Goal: Contribute content

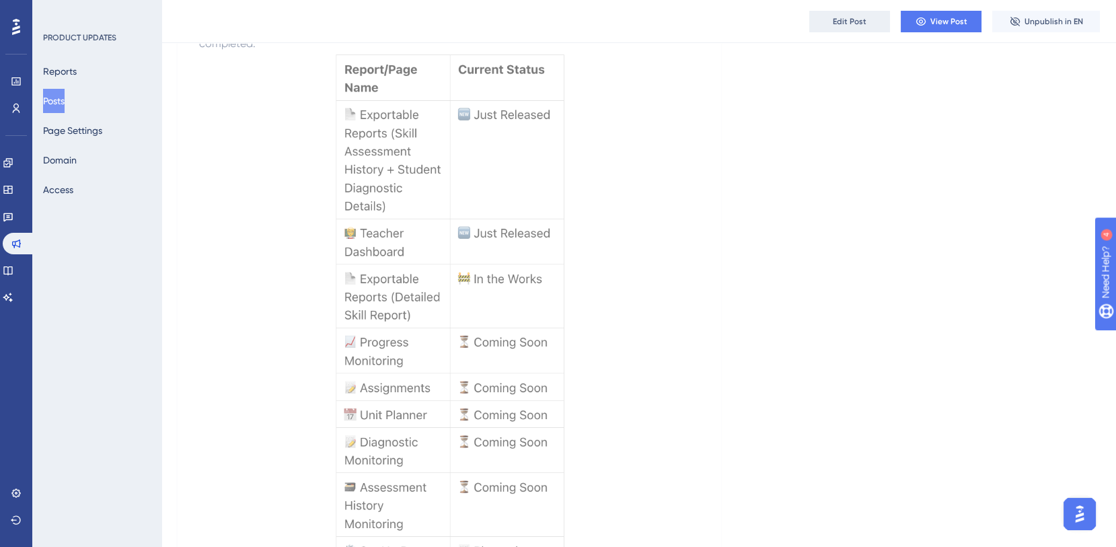
click at [832, 25] on button "Edit Post" at bounding box center [850, 22] width 81 height 22
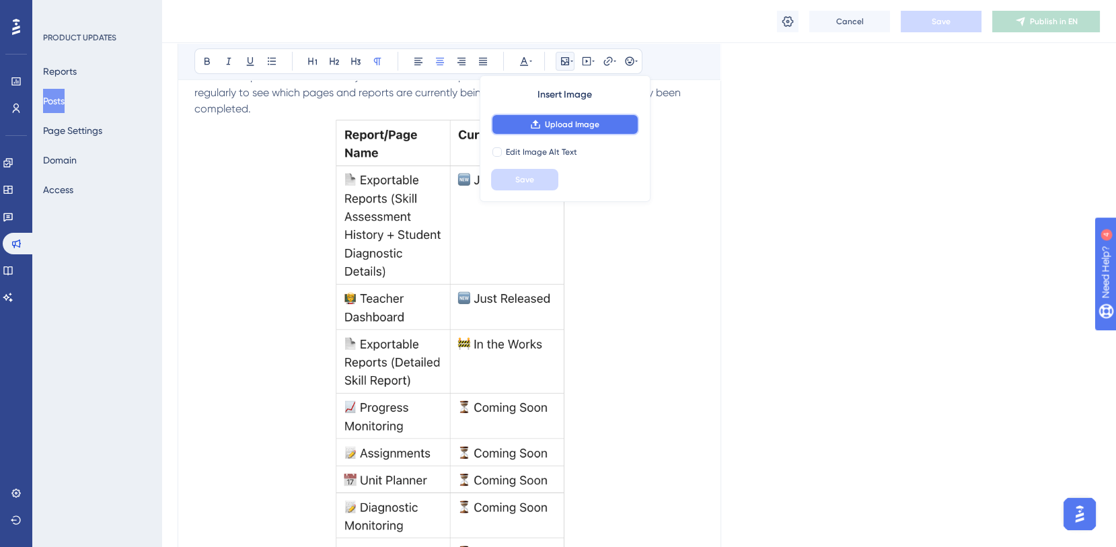
click at [583, 124] on span "Upload Image" at bounding box center [572, 124] width 55 height 11
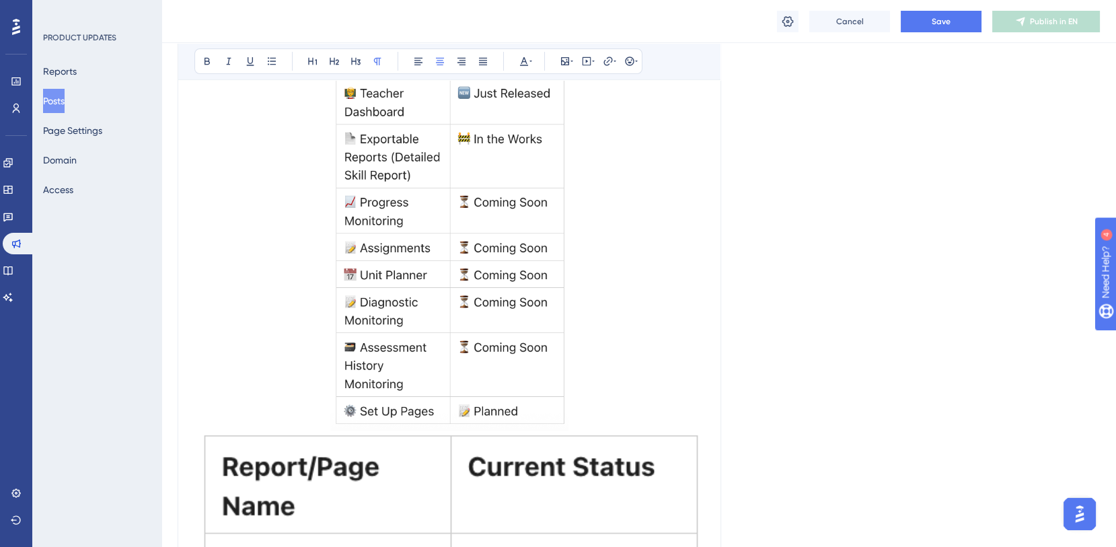
scroll to position [484, 0]
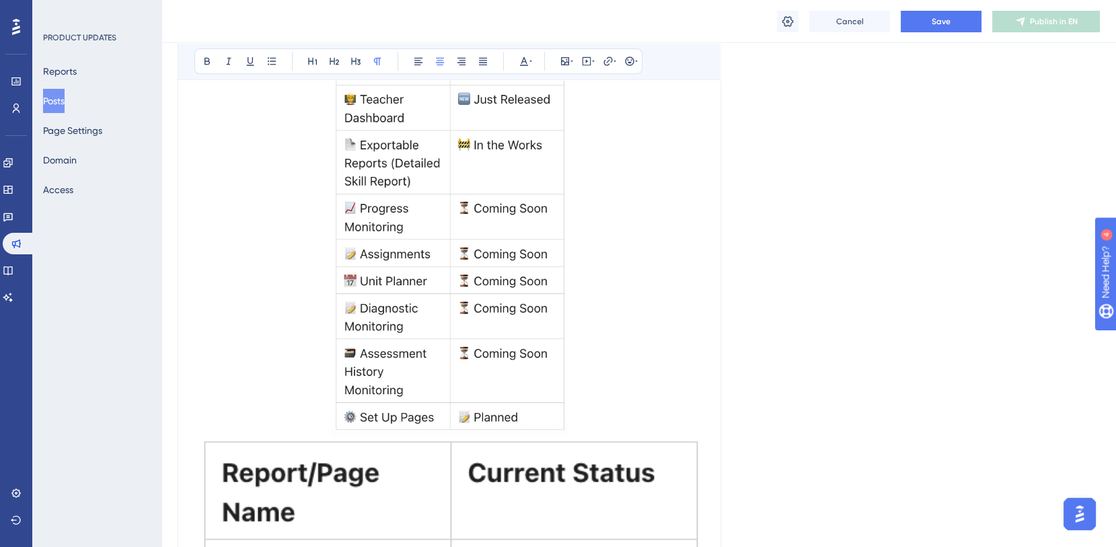
click at [433, 261] on img at bounding box center [449, 177] width 239 height 519
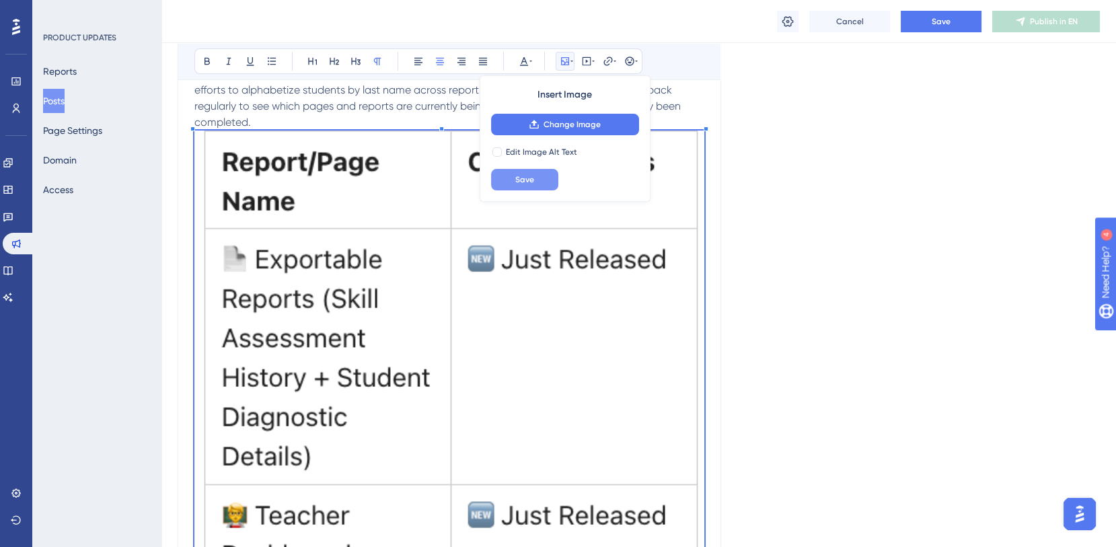
click at [538, 179] on button "Save" at bounding box center [524, 180] width 67 height 22
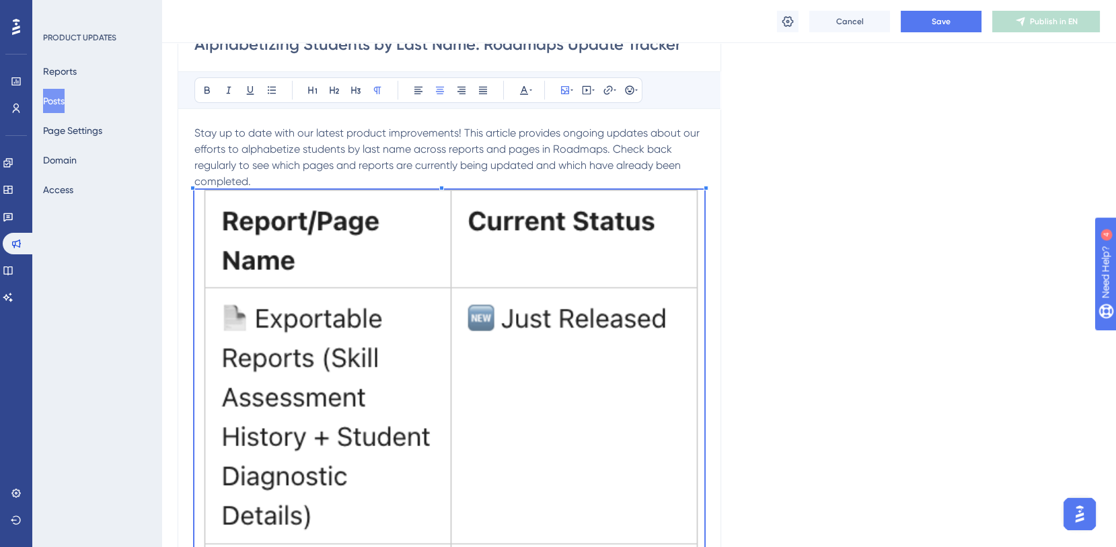
scroll to position [208, 0]
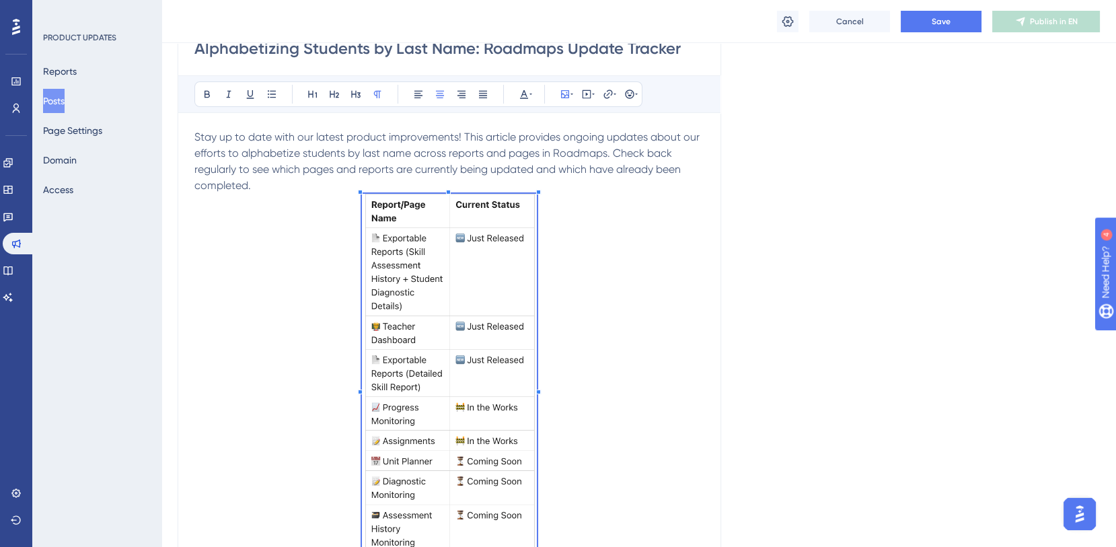
click at [371, 477] on span at bounding box center [450, 387] width 176 height 386
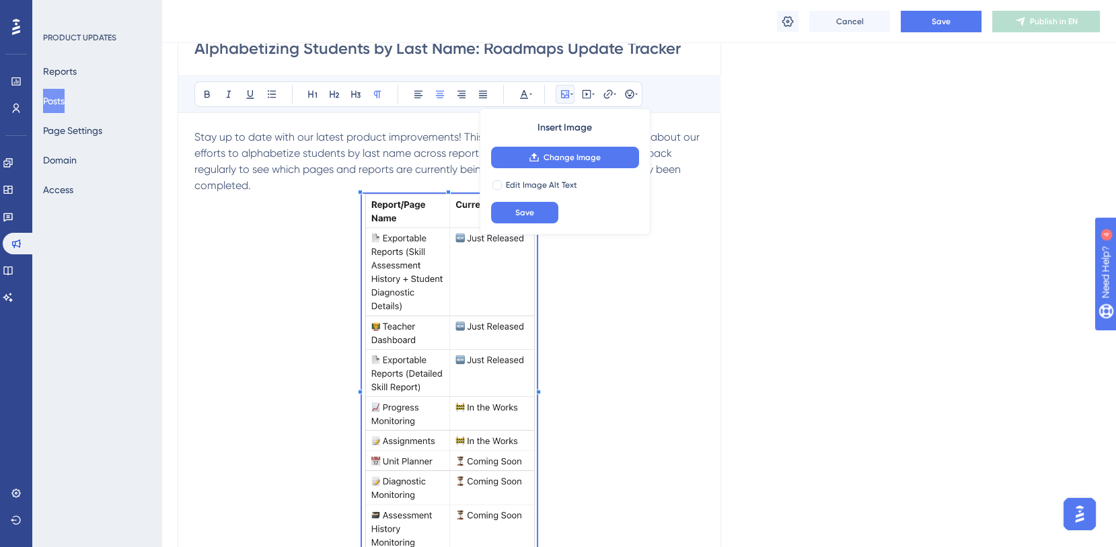
click at [620, 365] on p at bounding box center [449, 387] width 510 height 386
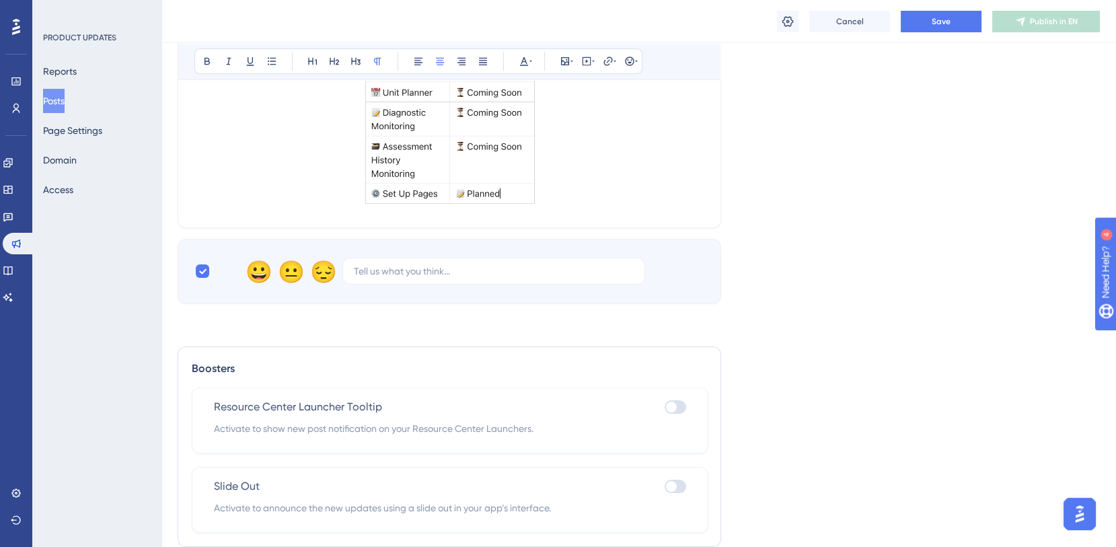
scroll to position [626, 0]
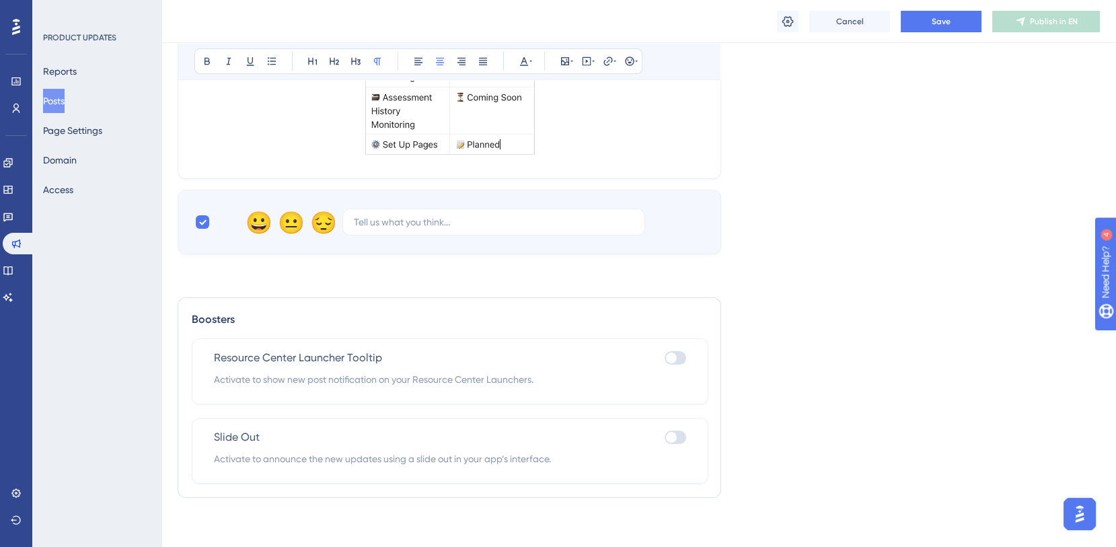
click at [511, 460] on span "Activate to announce the new updates using a slide out in your app’s interface." at bounding box center [450, 459] width 472 height 16
click at [478, 439] on div "Slide Out" at bounding box center [450, 437] width 472 height 16
click at [250, 434] on span "Slide Out" at bounding box center [237, 437] width 46 height 16
click at [676, 433] on div at bounding box center [671, 437] width 11 height 11
click at [665, 437] on input "checkbox" at bounding box center [664, 437] width 1 height 1
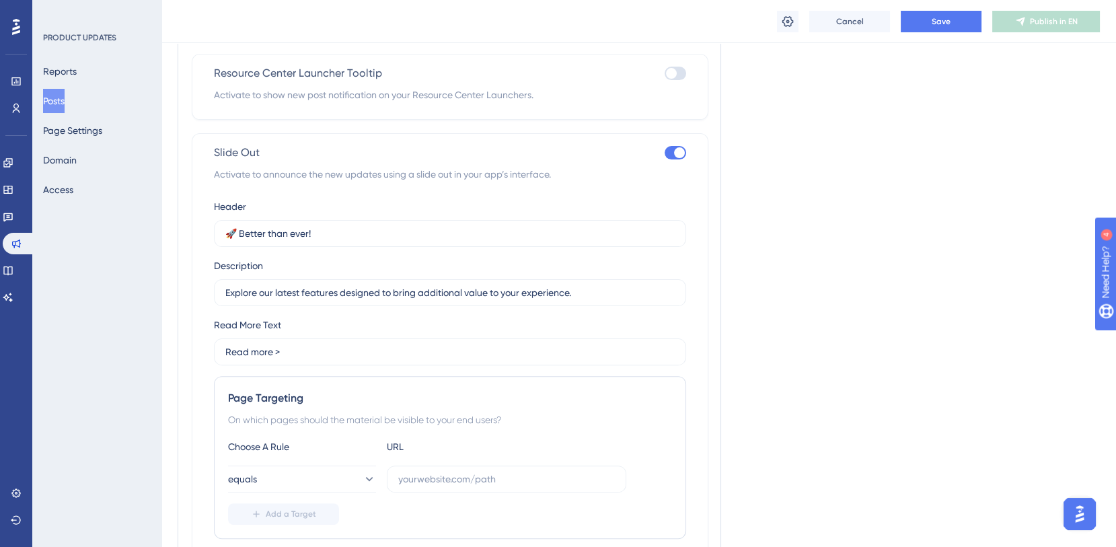
scroll to position [912, 0]
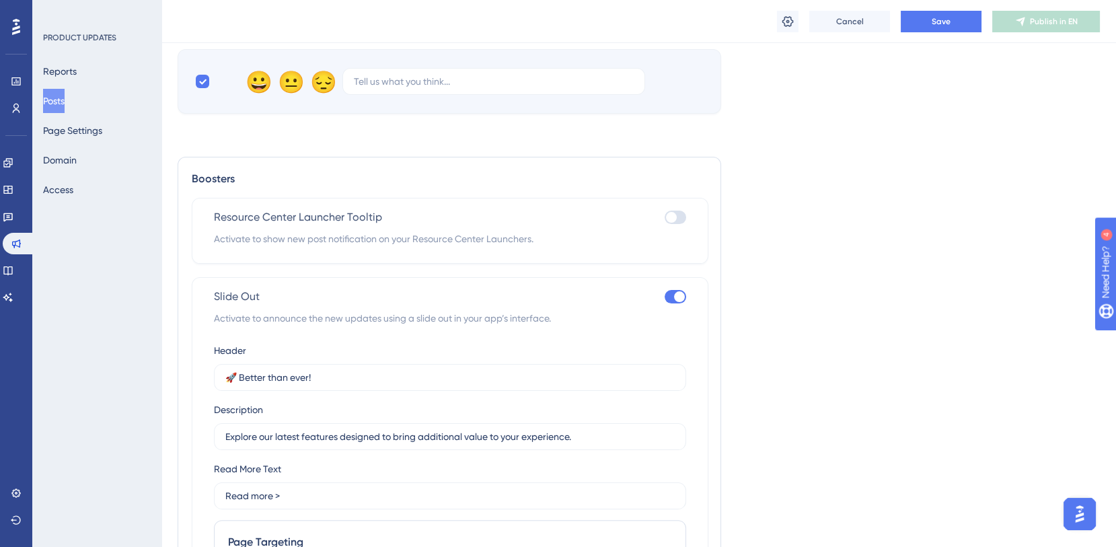
click at [673, 293] on div at bounding box center [676, 296] width 22 height 13
click at [665, 296] on input "checkbox" at bounding box center [664, 296] width 1 height 1
checkbox input "false"
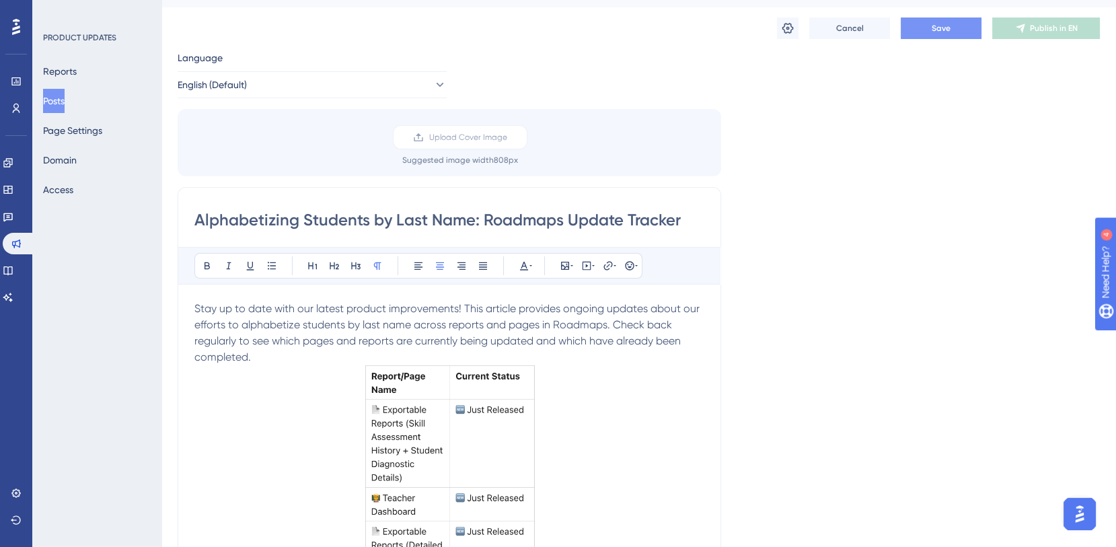
scroll to position [0, 0]
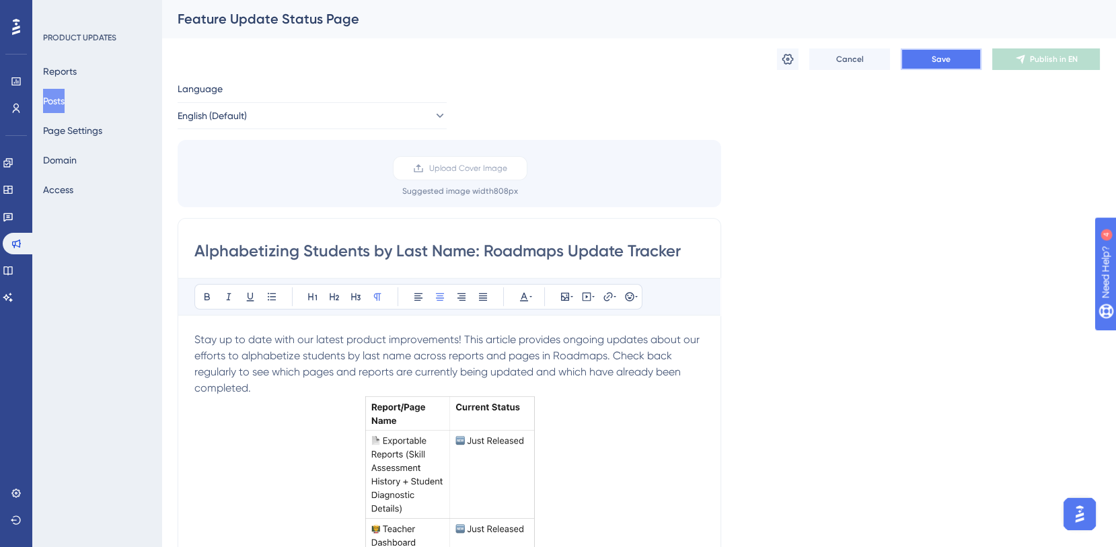
click at [939, 63] on span "Save" at bounding box center [941, 59] width 19 height 11
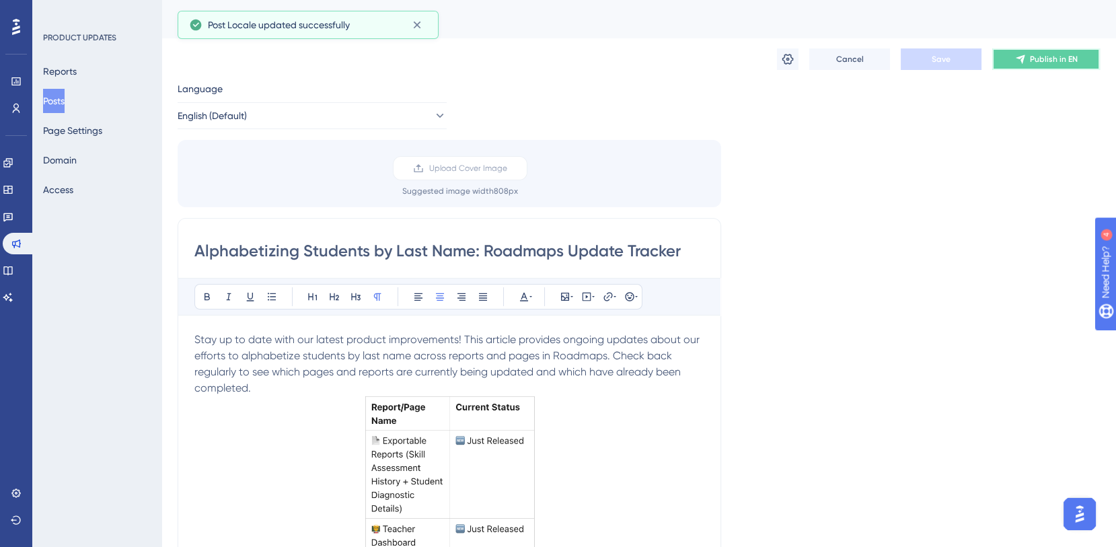
click at [1015, 63] on icon at bounding box center [1020, 59] width 11 height 11
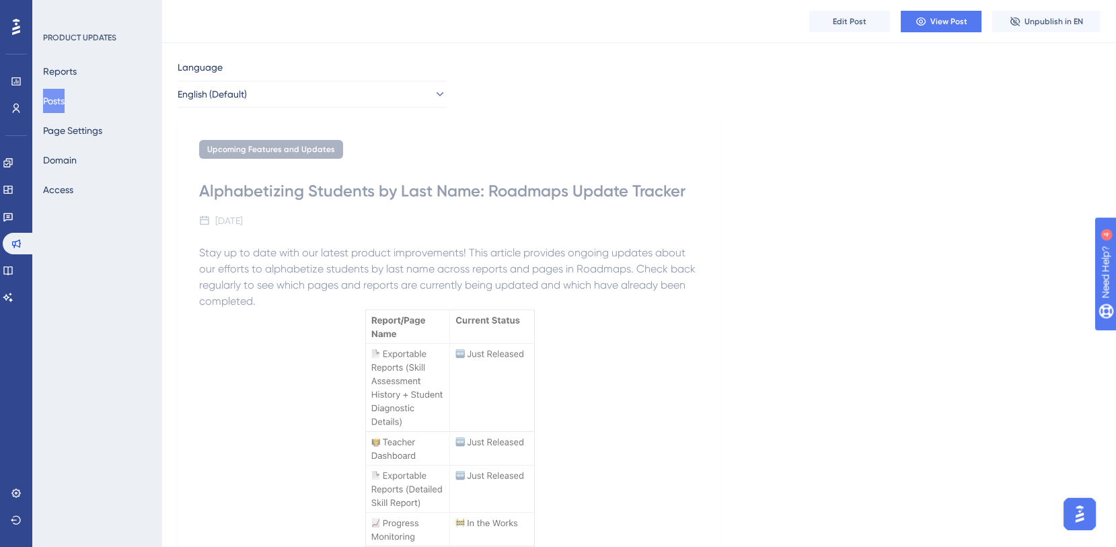
scroll to position [19, 0]
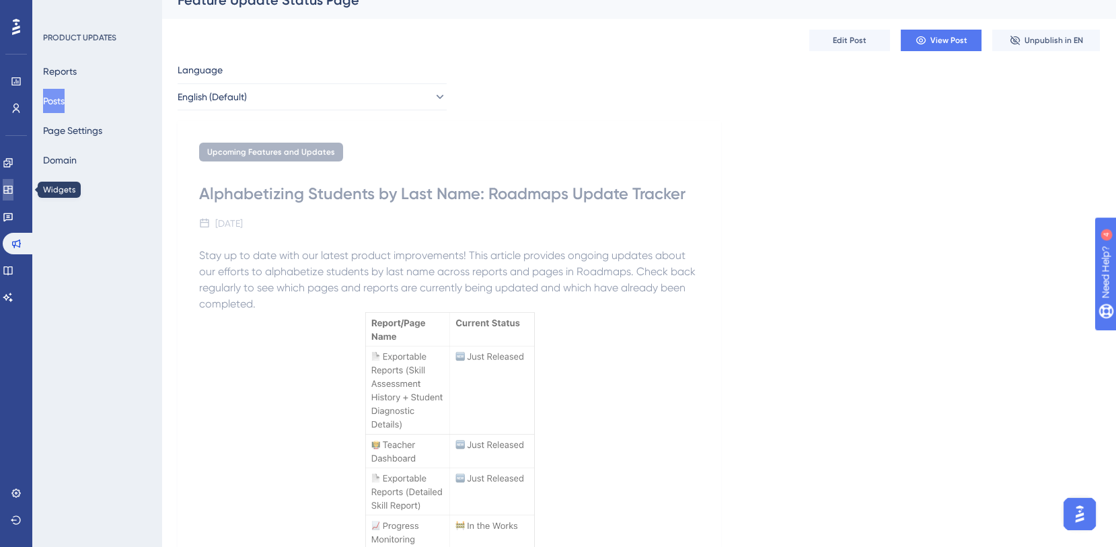
click at [12, 188] on icon at bounding box center [7, 190] width 9 height 8
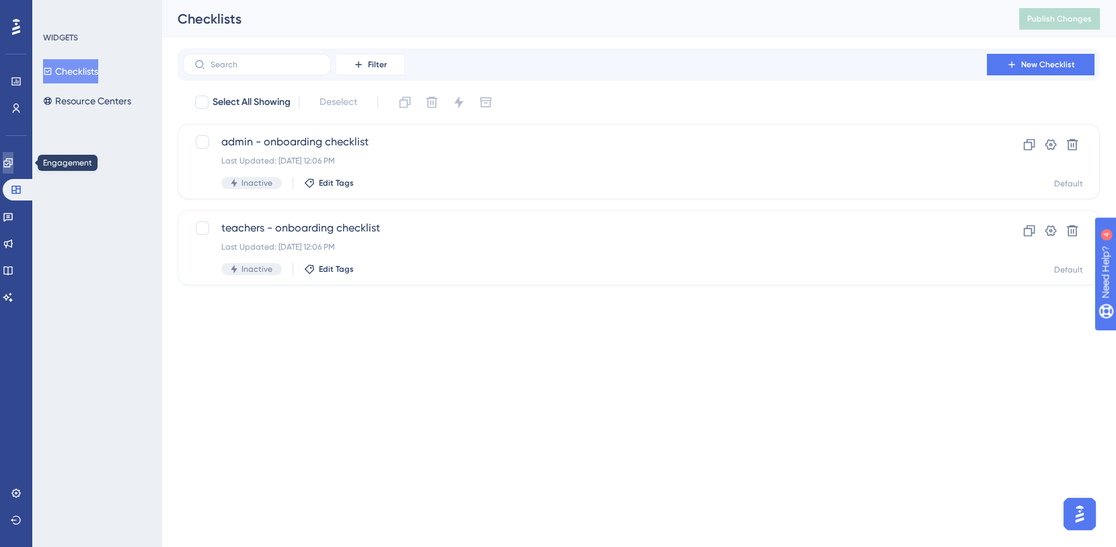
click at [11, 168] on icon at bounding box center [8, 162] width 11 height 11
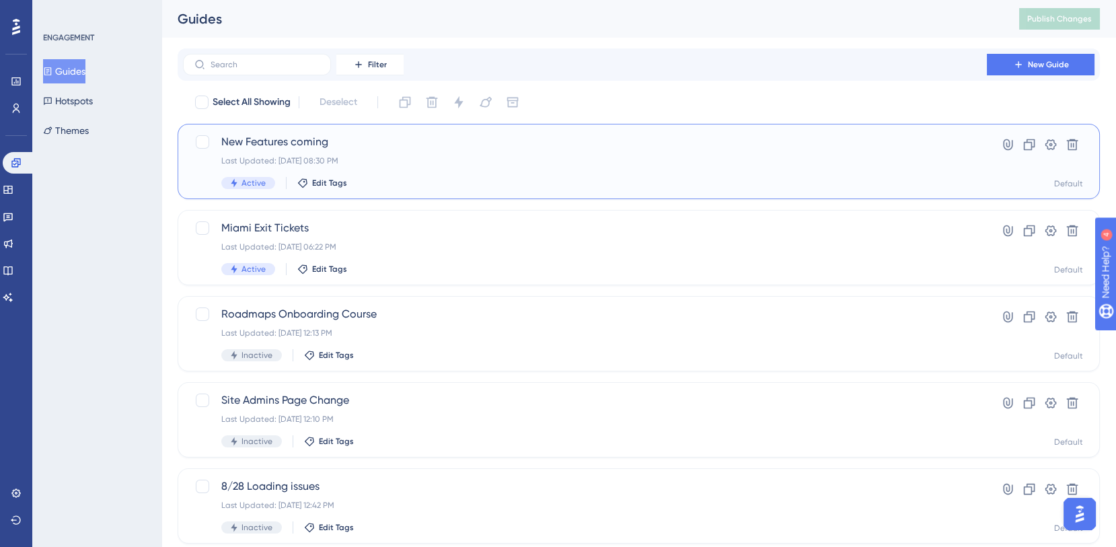
click at [345, 148] on span "New Features coming" at bounding box center [584, 142] width 727 height 16
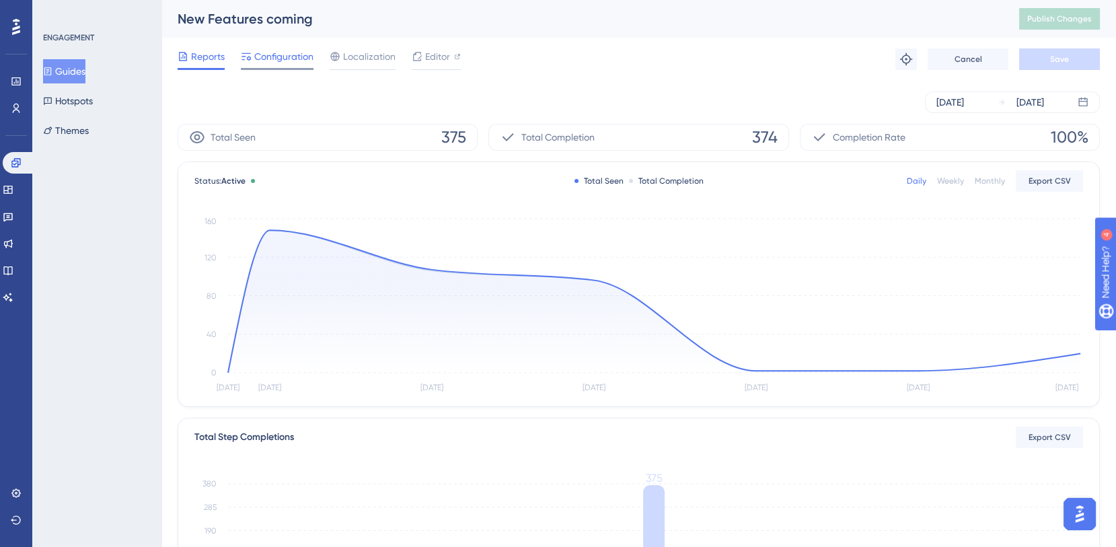
click at [295, 58] on span "Configuration" at bounding box center [283, 56] width 59 height 16
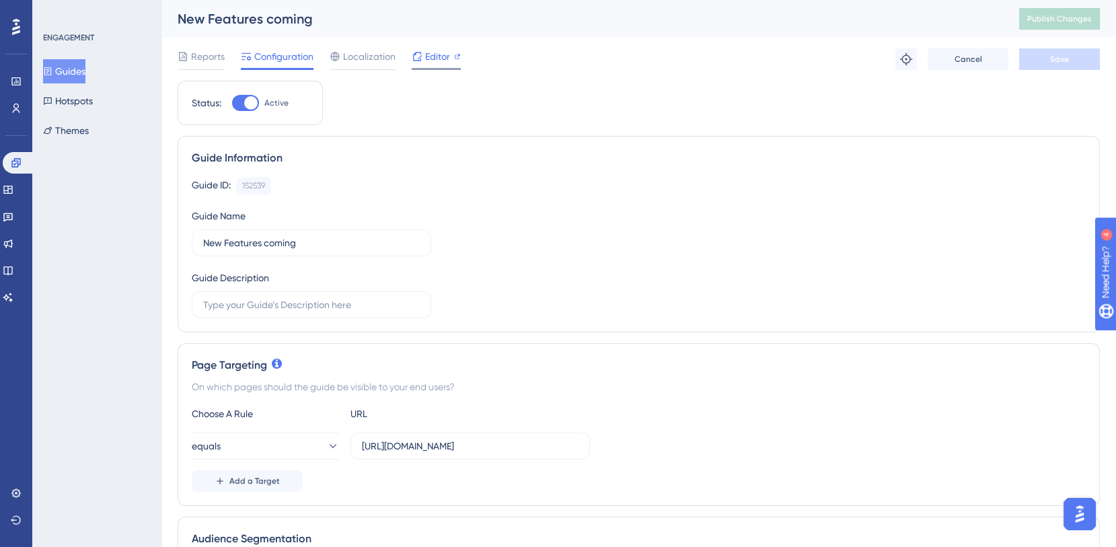
click at [424, 59] on div "Editor" at bounding box center [436, 56] width 49 height 16
